Goal: Task Accomplishment & Management: Complete application form

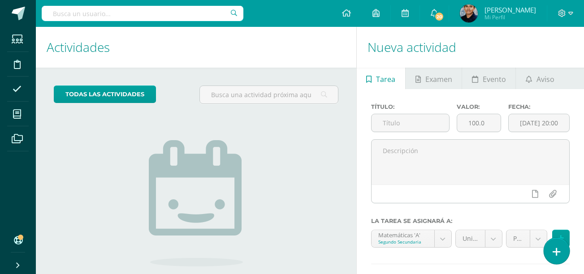
click at [559, 250] on icon at bounding box center [557, 252] width 8 height 10
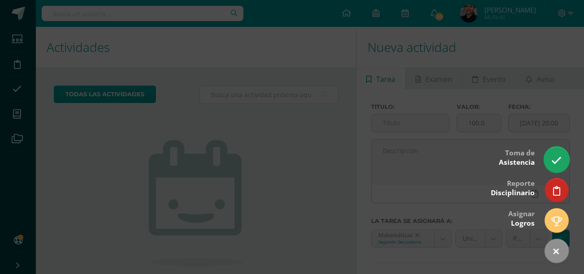
click at [556, 153] on link at bounding box center [557, 160] width 26 height 26
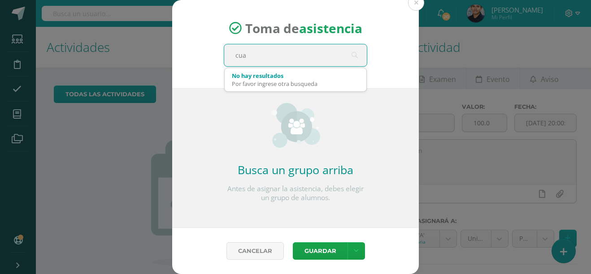
type input "cuar"
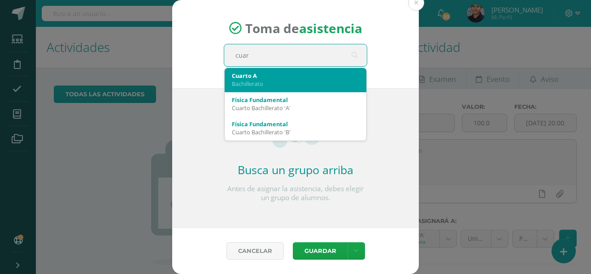
click at [283, 87] on div "Bachillerato" at bounding box center [295, 84] width 127 height 8
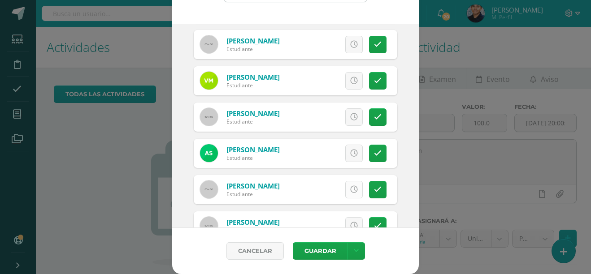
scroll to position [687, 0]
click at [369, 112] on link at bounding box center [377, 117] width 17 height 17
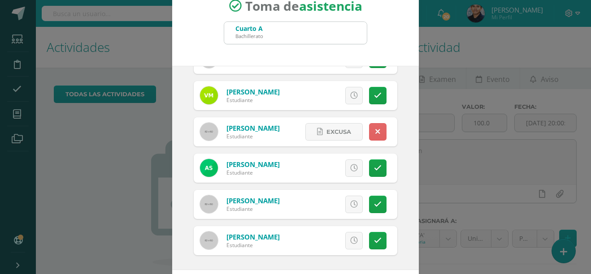
scroll to position [65, 0]
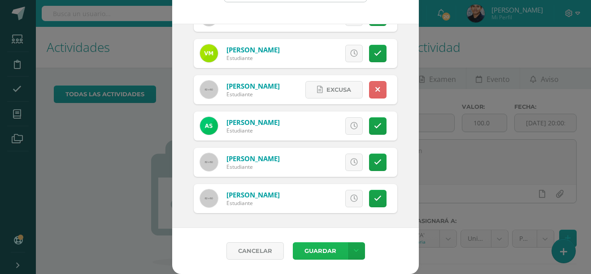
click at [321, 246] on button "Guardar" at bounding box center [320, 250] width 55 height 17
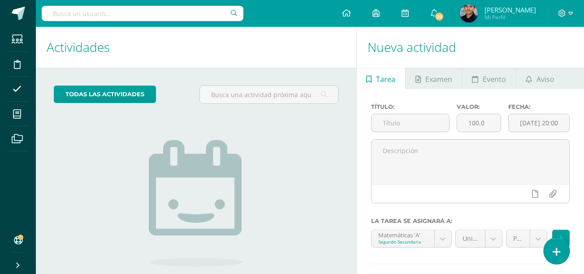
click at [554, 259] on link at bounding box center [557, 251] width 26 height 26
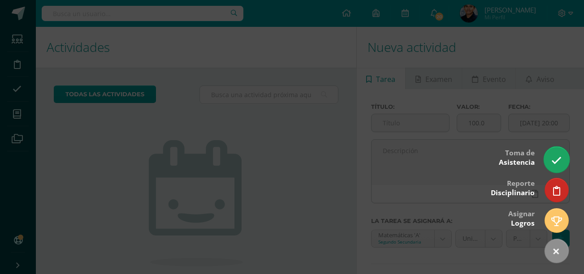
click at [561, 160] on icon at bounding box center [556, 161] width 10 height 10
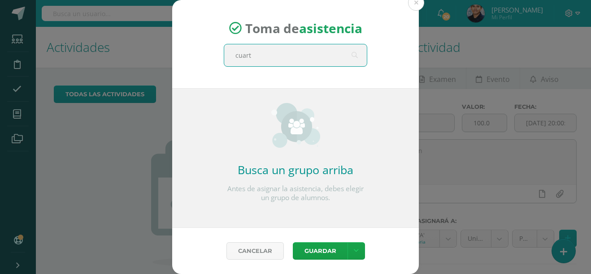
type input "cuarto"
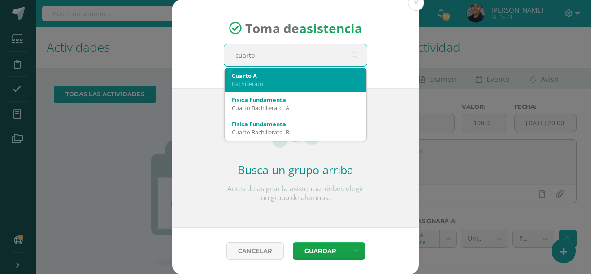
click at [291, 84] on div "Bachillerato" at bounding box center [295, 84] width 127 height 8
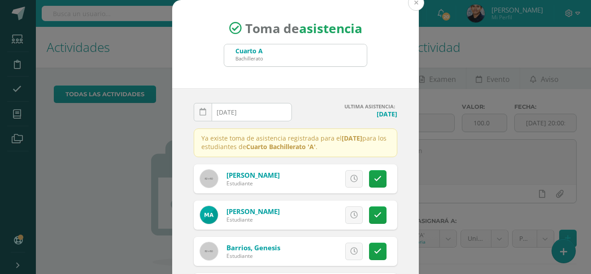
click at [413, 6] on button at bounding box center [416, 3] width 16 height 16
